Goal: Information Seeking & Learning: Learn about a topic

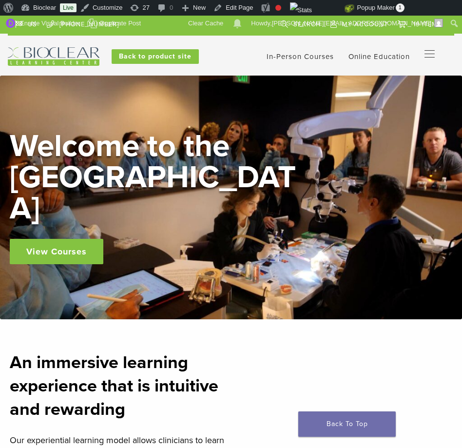
click at [202, 38] on div "US 1.855.712.5327 Search My Account 19 items Cart × BT Matrix Series - Small, B…" at bounding box center [231, 41] width 446 height 50
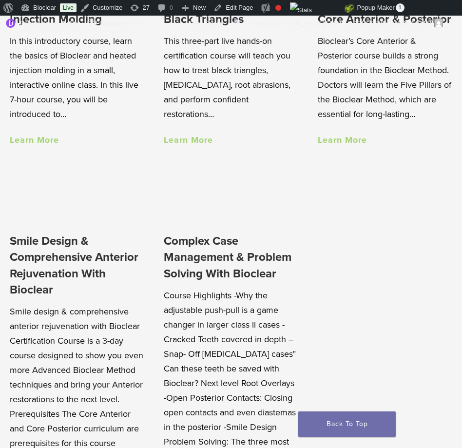
scroll to position [836, 0]
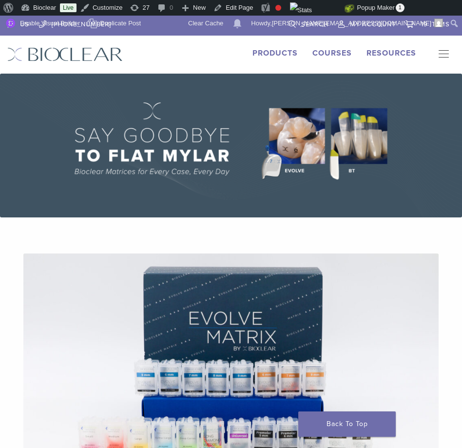
click at [269, 49] on link "Products" at bounding box center [274, 53] width 45 height 10
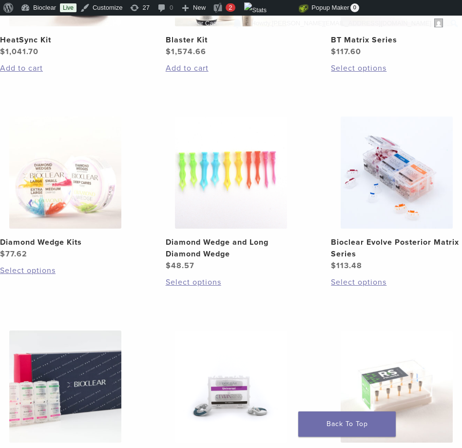
scroll to position [886, 0]
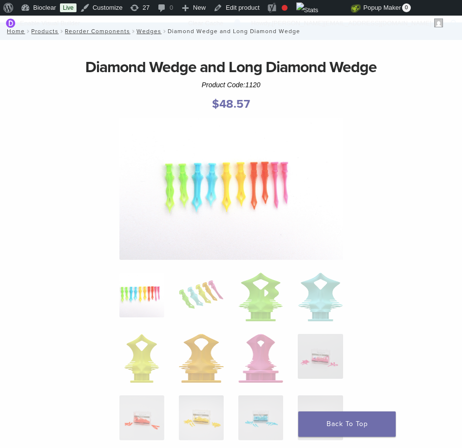
scroll to position [76, 0]
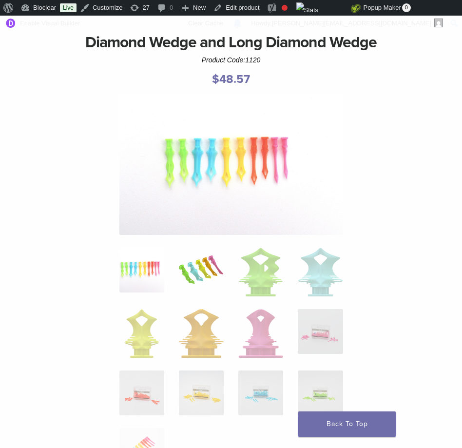
click at [204, 259] on img at bounding box center [201, 269] width 45 height 45
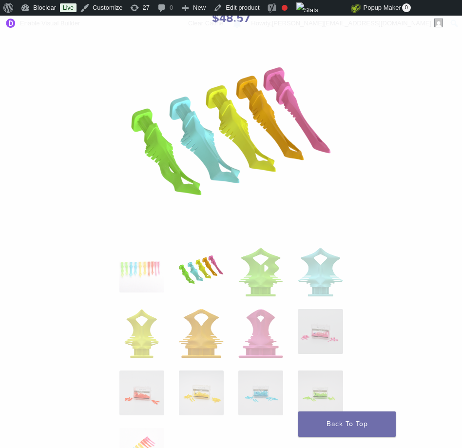
scroll to position [145, 0]
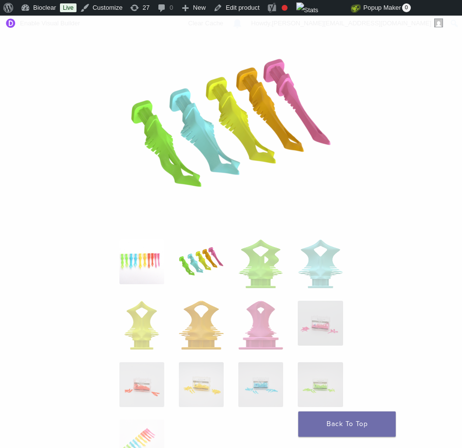
click at [151, 267] on img at bounding box center [141, 261] width 45 height 45
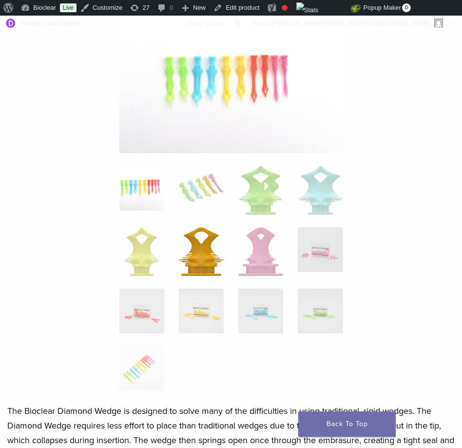
scroll to position [158, 0]
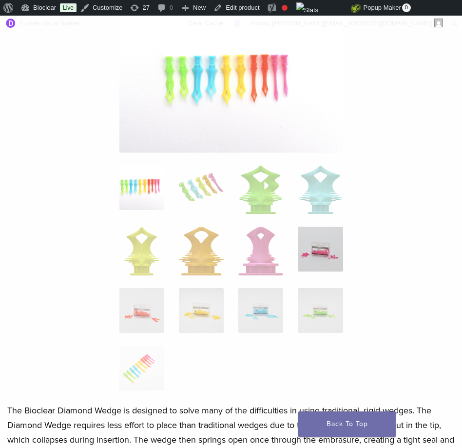
click at [313, 252] on img at bounding box center [320, 249] width 45 height 45
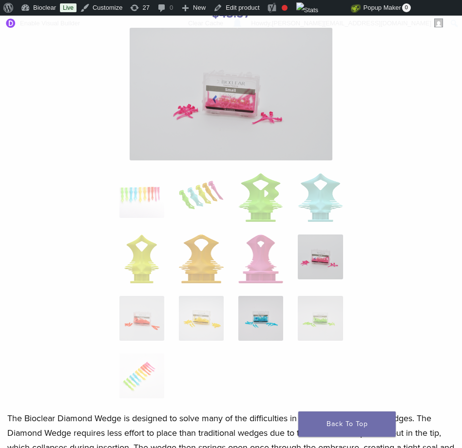
scroll to position [140, 0]
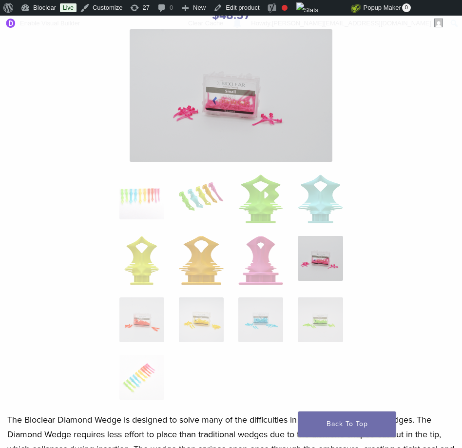
click at [168, 310] on ol at bounding box center [231, 293] width 238 height 238
click at [151, 318] on img at bounding box center [141, 319] width 45 height 45
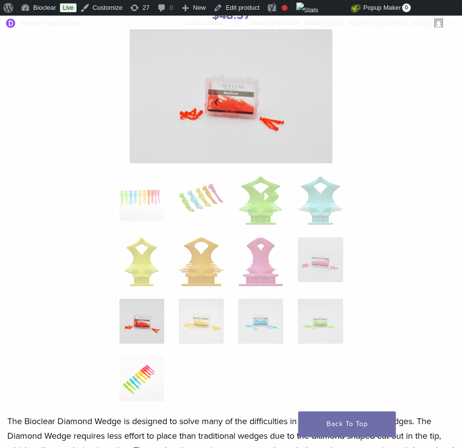
click at [143, 369] on img at bounding box center [141, 378] width 45 height 45
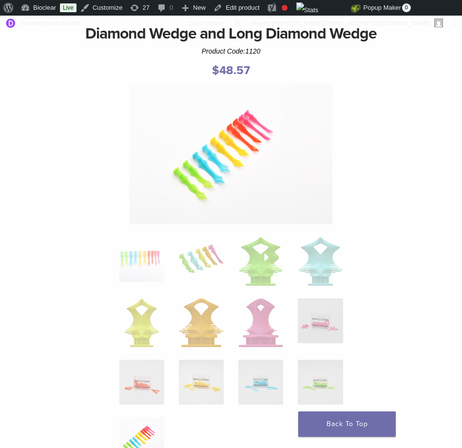
scroll to position [77, 0]
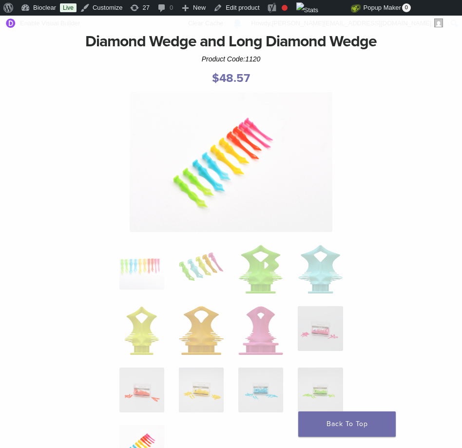
click at [234, 166] on img at bounding box center [231, 162] width 203 height 140
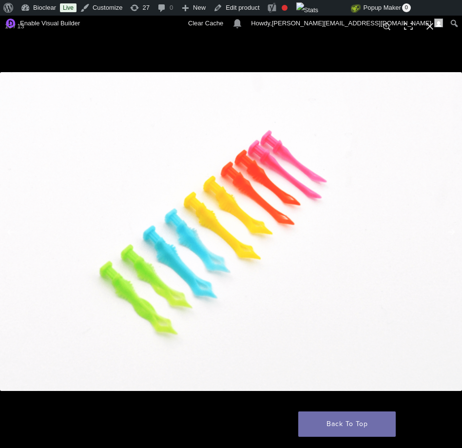
click at [239, 202] on img at bounding box center [231, 231] width 462 height 319
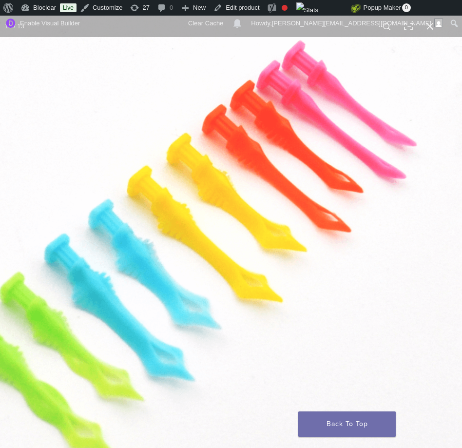
click at [239, 202] on img at bounding box center [222, 245] width 935 height 645
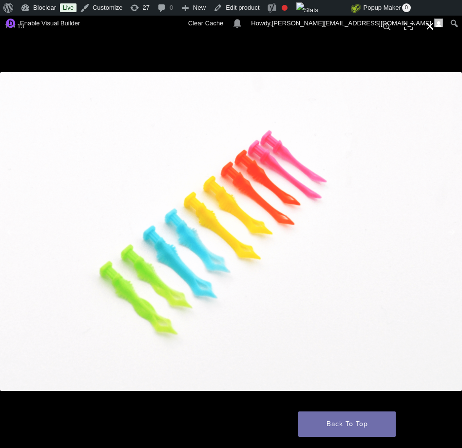
click at [428, 35] on button "Close (Esc)" at bounding box center [429, 26] width 21 height 21
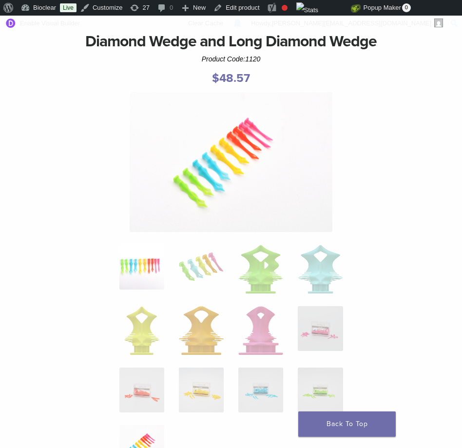
click at [145, 254] on img at bounding box center [141, 267] width 45 height 45
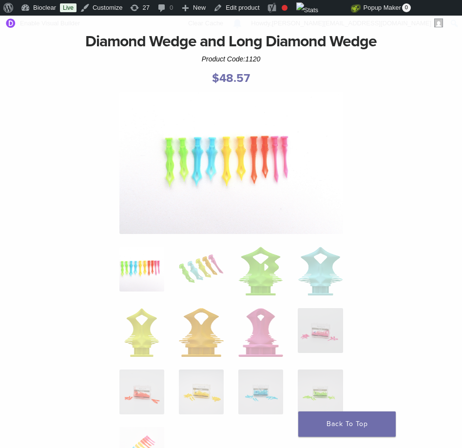
click at [227, 191] on img at bounding box center [231, 163] width 224 height 142
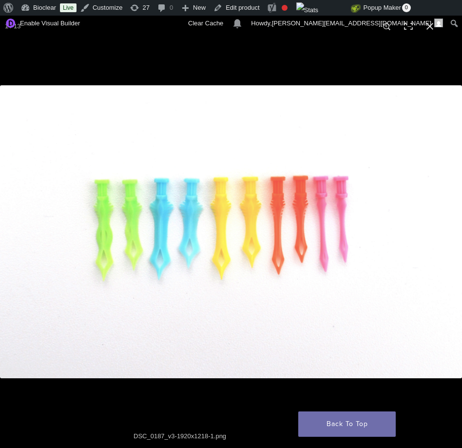
click at [240, 225] on img at bounding box center [231, 231] width 462 height 293
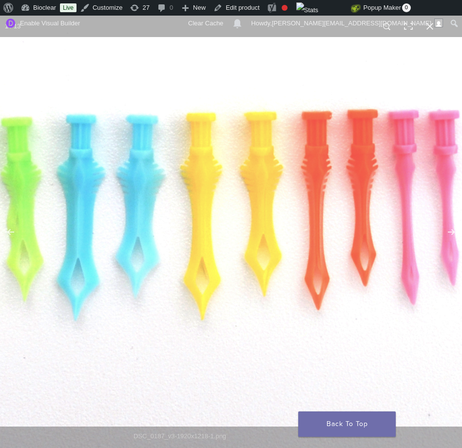
click at [240, 225] on img at bounding box center [221, 222] width 935 height 593
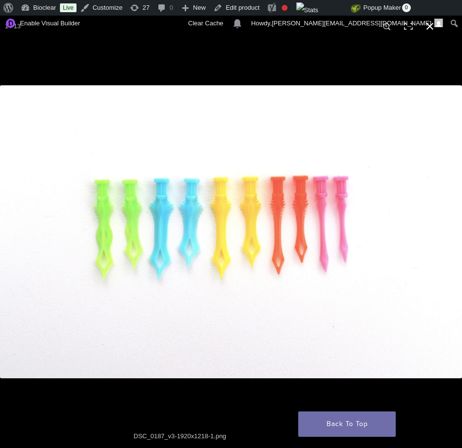
click at [153, 397] on div at bounding box center [231, 301] width 462 height 432
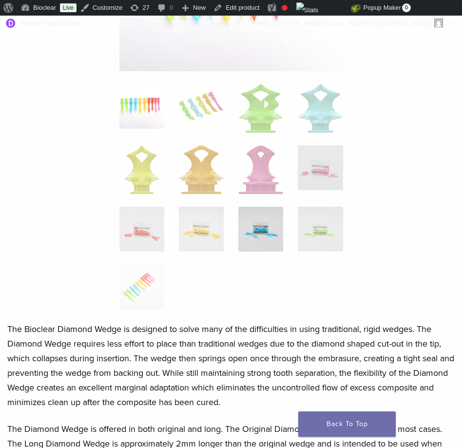
scroll to position [0, 0]
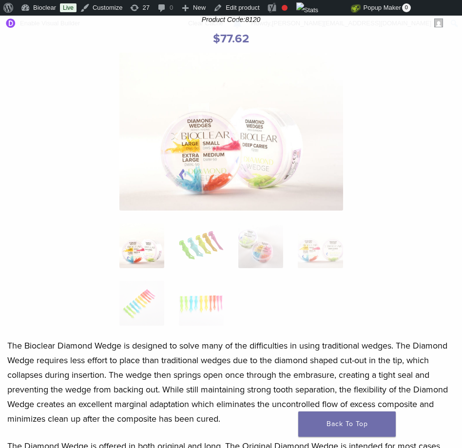
scroll to position [123, 0]
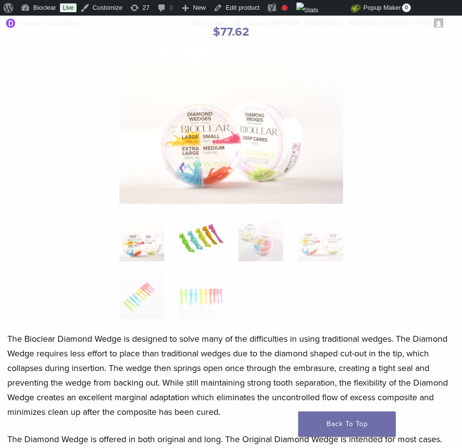
click at [198, 238] on img at bounding box center [201, 238] width 45 height 45
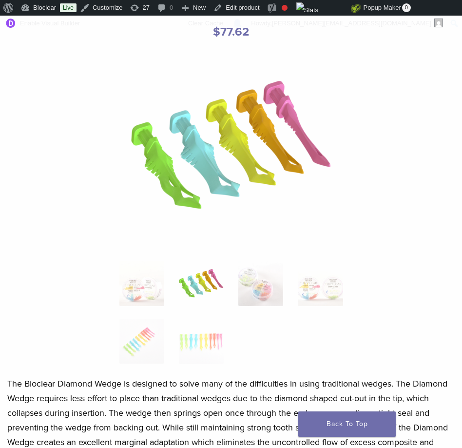
click at [248, 250] on div at bounding box center [231, 211] width 224 height 330
click at [259, 271] on img at bounding box center [260, 283] width 45 height 45
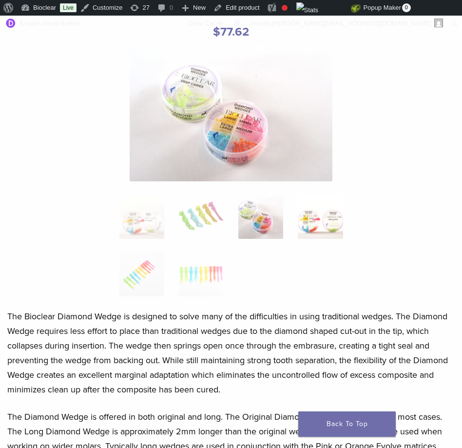
click at [328, 229] on img at bounding box center [320, 216] width 45 height 45
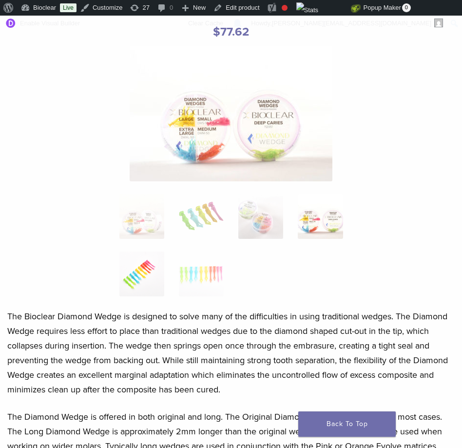
click at [151, 267] on img at bounding box center [141, 273] width 45 height 45
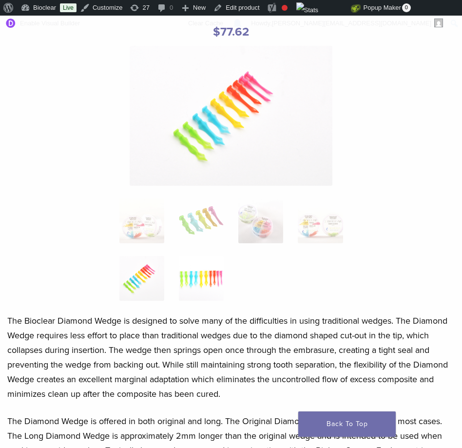
click at [192, 275] on img at bounding box center [201, 278] width 45 height 45
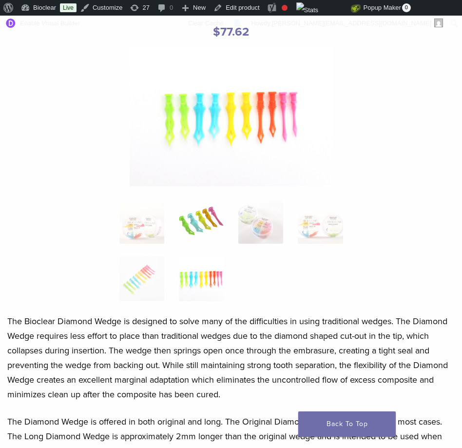
click at [197, 237] on img at bounding box center [201, 221] width 45 height 45
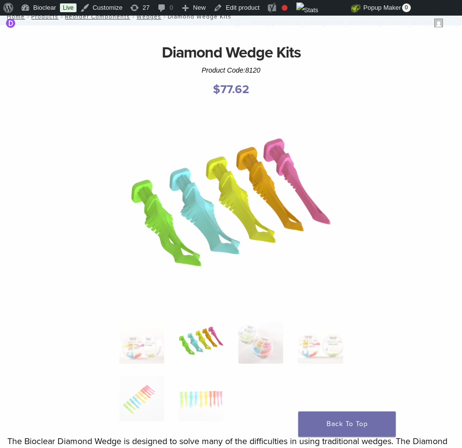
scroll to position [57, 0]
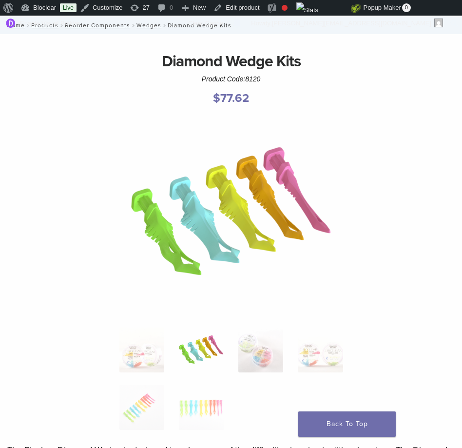
click at [282, 197] on img at bounding box center [231, 213] width 203 height 203
